Goal: Task Accomplishment & Management: Manage account settings

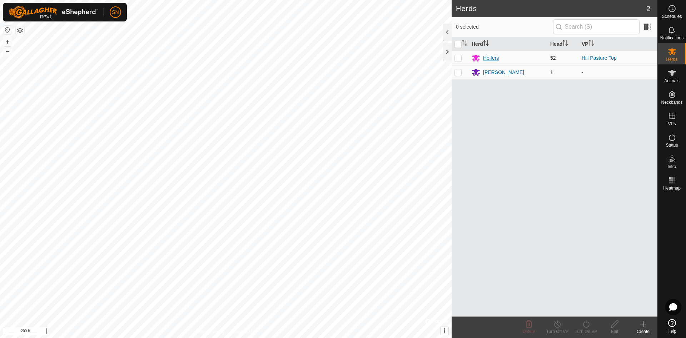
click at [498, 57] on div "Heifers" at bounding box center [491, 58] width 16 height 8
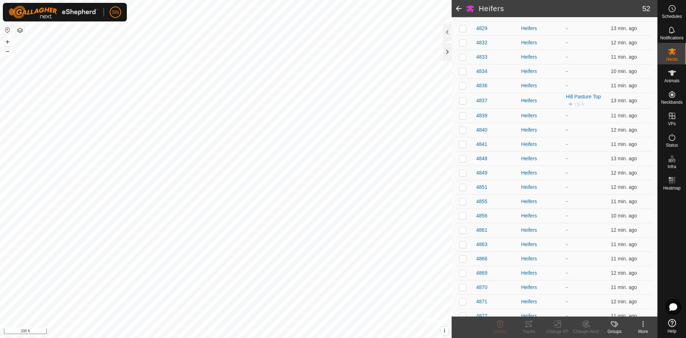
scroll to position [150, 0]
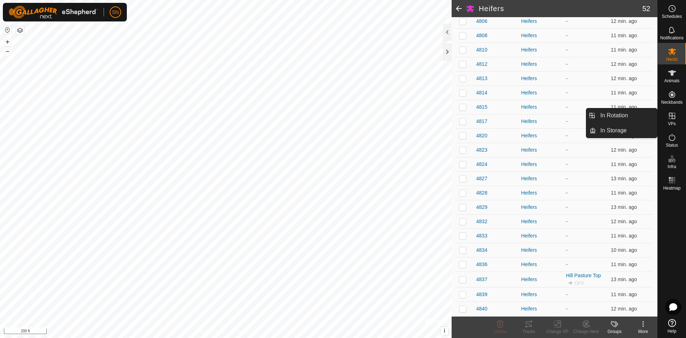
click at [675, 113] on icon at bounding box center [672, 115] width 9 height 9
click at [634, 115] on link "In Rotation" at bounding box center [626, 115] width 61 height 14
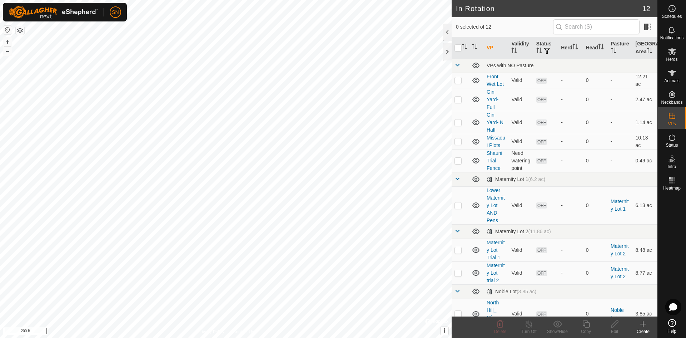
click at [644, 326] on icon at bounding box center [643, 323] width 9 height 9
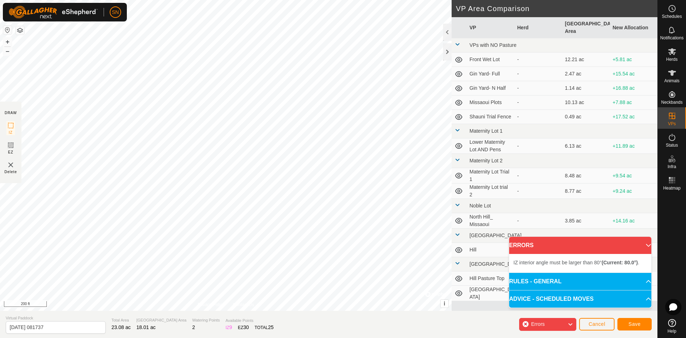
click at [561, 326] on div "Errors" at bounding box center [547, 324] width 57 height 13
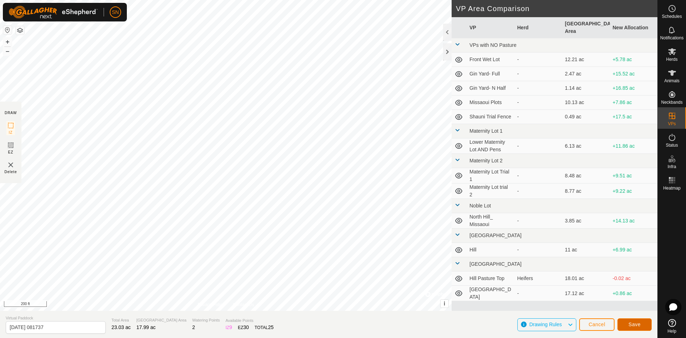
click at [633, 326] on span "Save" at bounding box center [634, 324] width 12 height 6
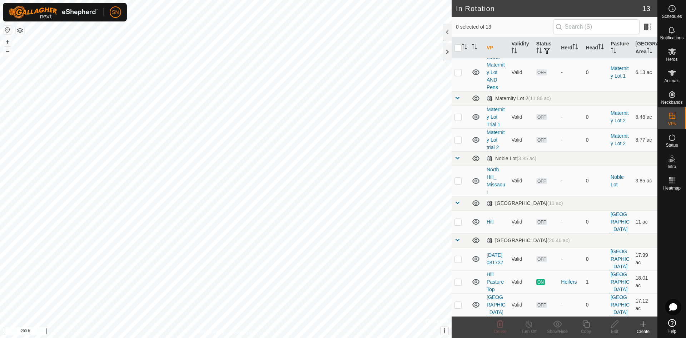
scroll to position [148, 0]
drag, startPoint x: 495, startPoint y: 242, endPoint x: 480, endPoint y: 248, distance: 15.3
click at [480, 248] on td at bounding box center [476, 258] width 15 height 23
click at [459, 256] on p-checkbox at bounding box center [457, 259] width 7 height 6
checkbox input "true"
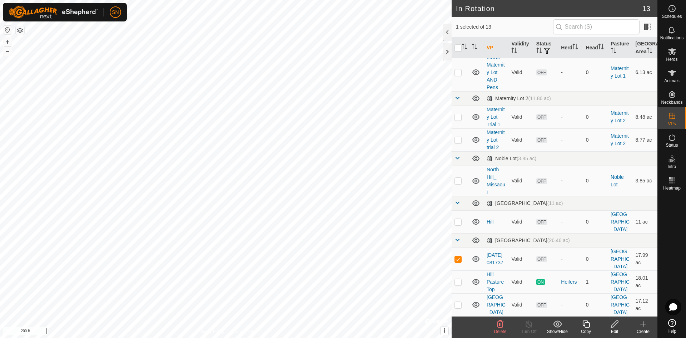
click at [612, 328] on icon at bounding box center [614, 323] width 9 height 9
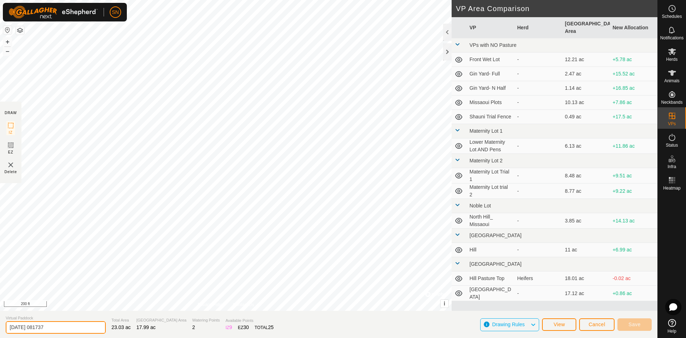
drag, startPoint x: 64, startPoint y: 326, endPoint x: 6, endPoint y: 331, distance: 58.1
click at [6, 331] on input "2025-08-20 081737" at bounding box center [56, 327] width 100 height 13
type input "hill to gin"
click at [628, 320] on button "Save" at bounding box center [634, 324] width 34 height 13
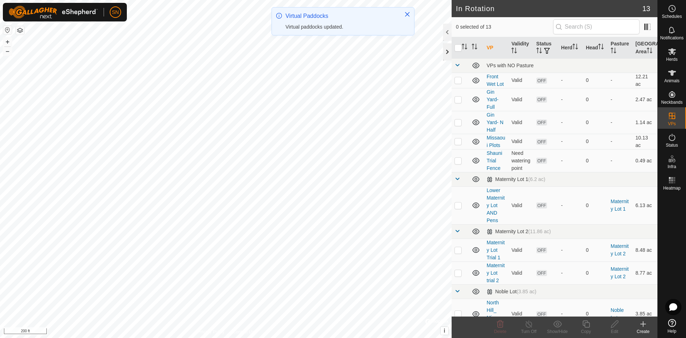
click at [449, 55] on div at bounding box center [447, 51] width 9 height 17
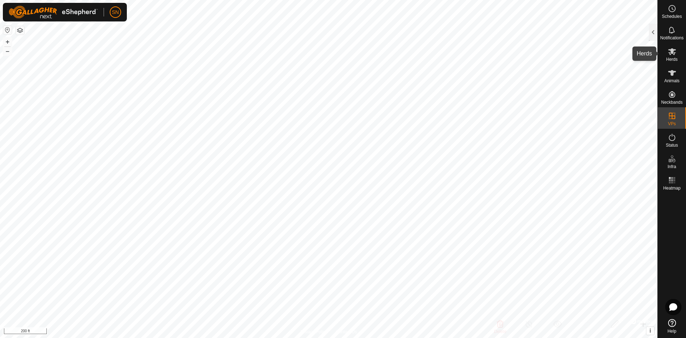
click at [672, 51] on icon at bounding box center [672, 51] width 8 height 7
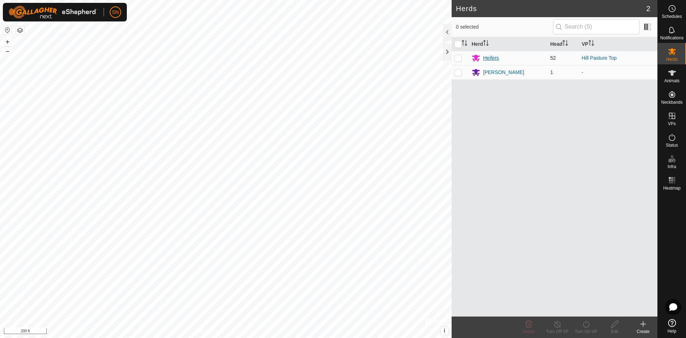
click at [485, 58] on div "Heifers" at bounding box center [491, 58] width 16 height 8
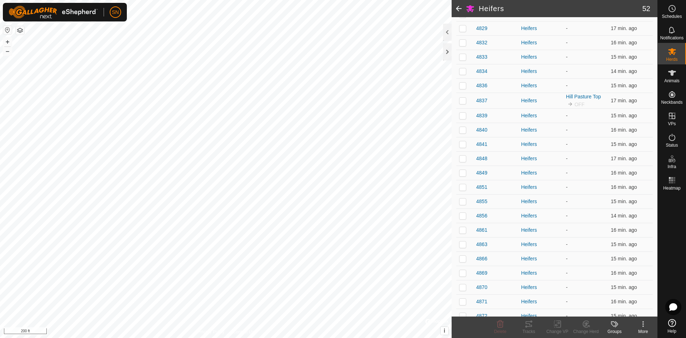
scroll to position [222, 0]
